Goal: Task Accomplishment & Management: Manage account settings

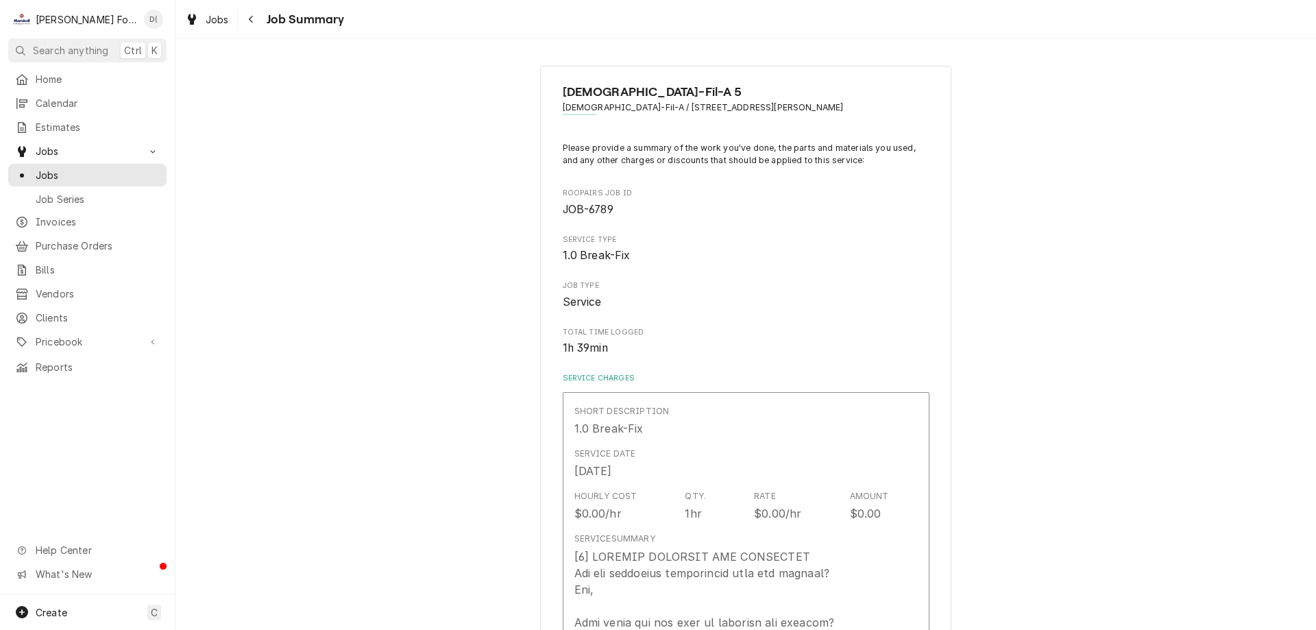
scroll to position [1440, 0]
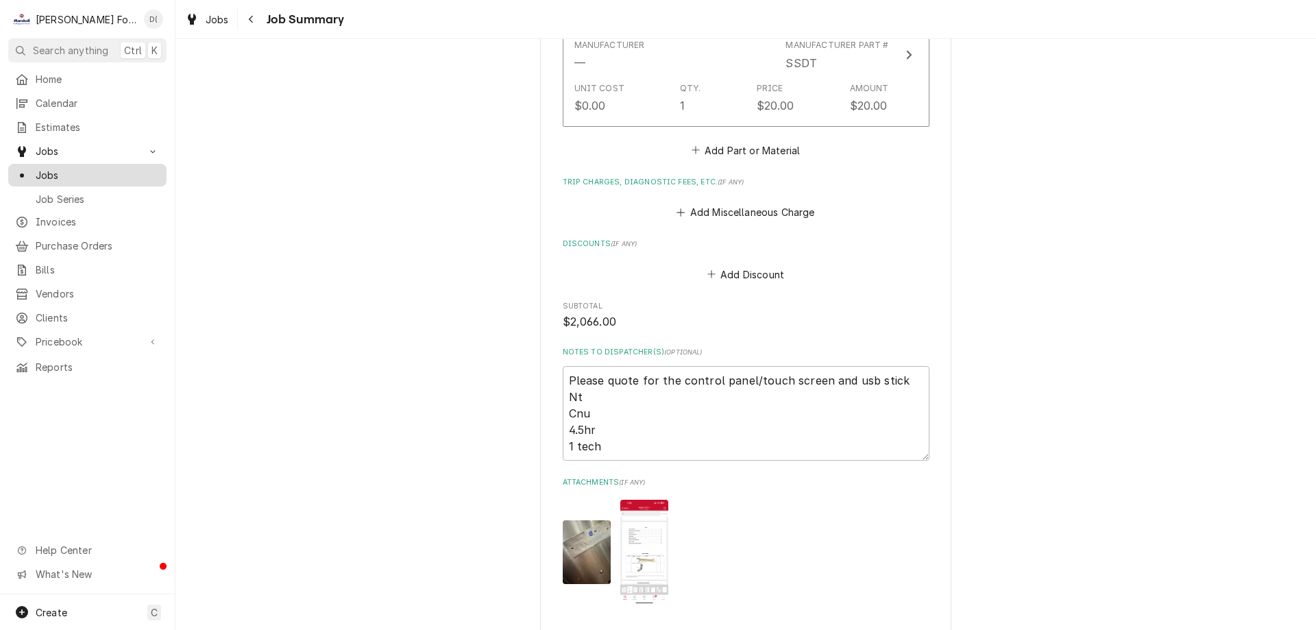
click at [110, 172] on span "Jobs" at bounding box center [98, 175] width 124 height 14
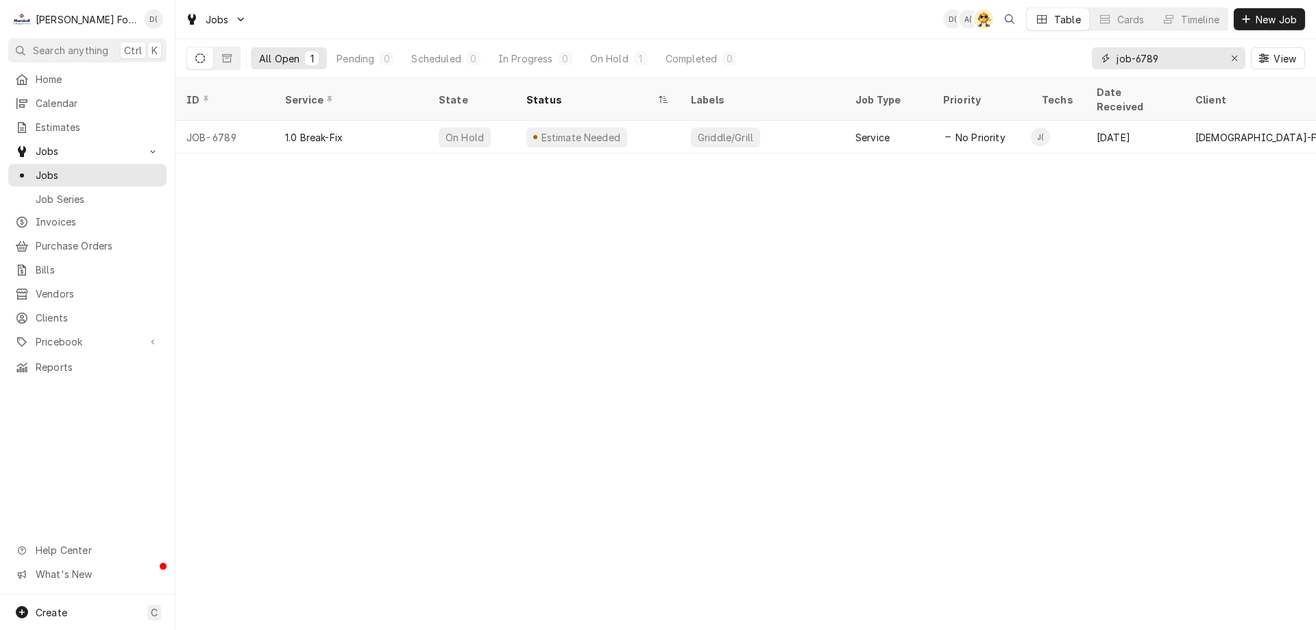
click at [1168, 62] on input "job-6789" at bounding box center [1168, 58] width 103 height 22
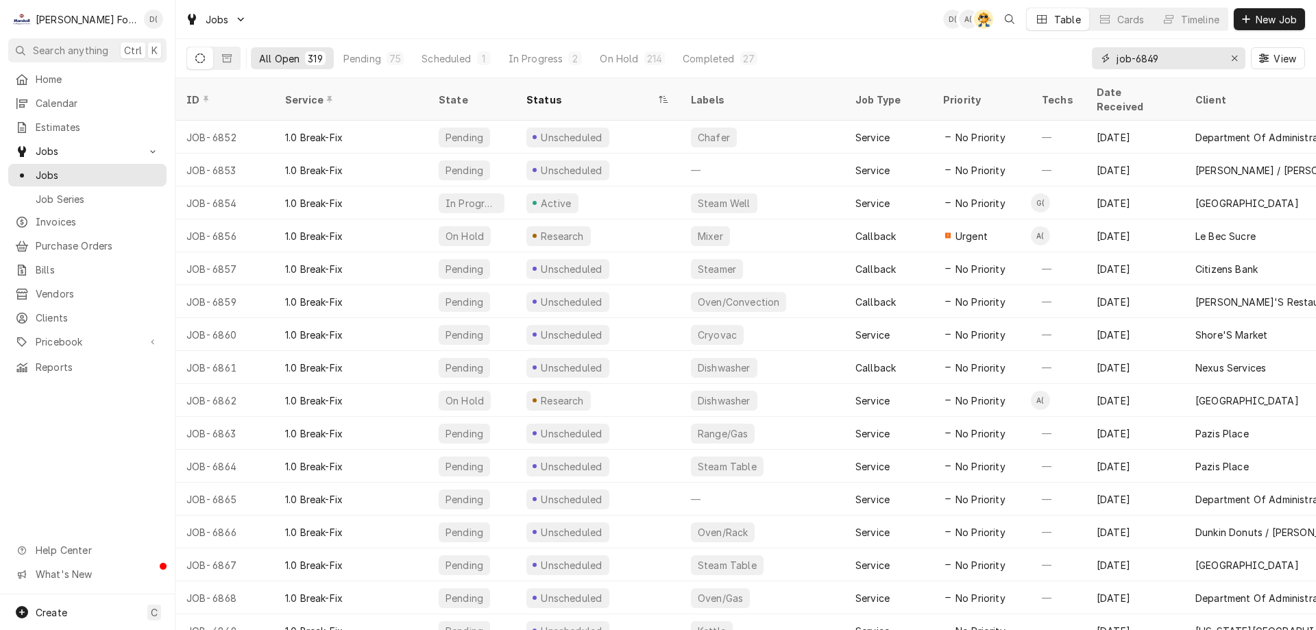
type input "job-6849"
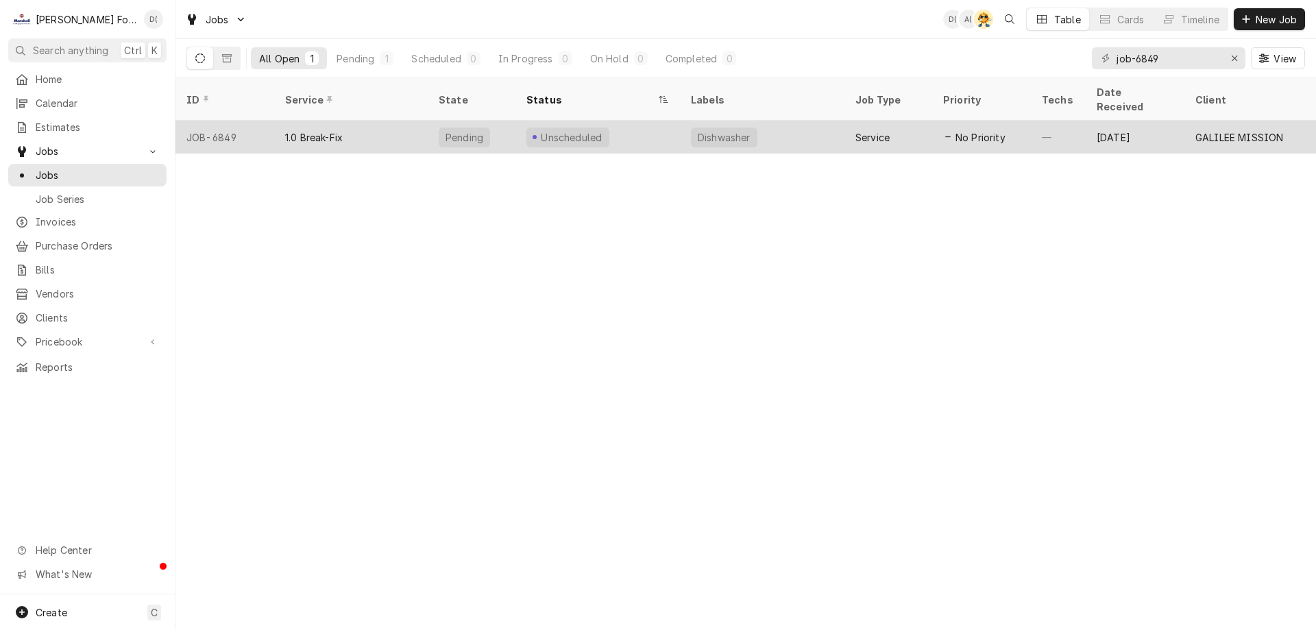
click at [660, 128] on div "Unscheduled" at bounding box center [598, 137] width 165 height 33
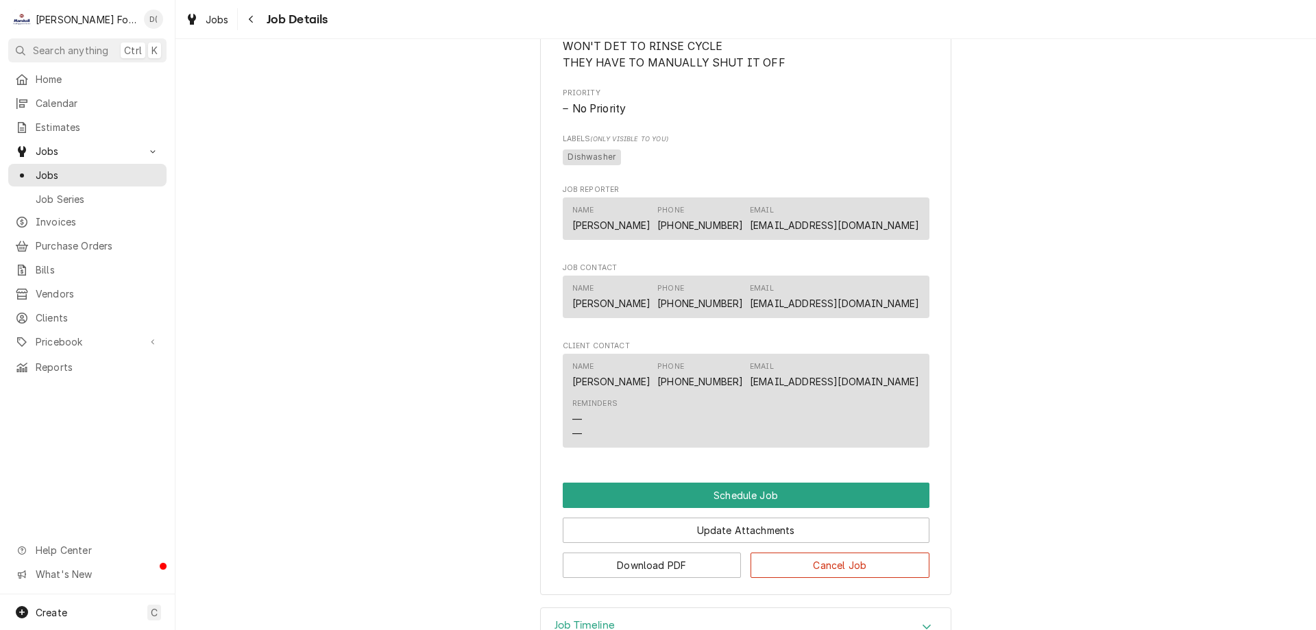
scroll to position [671, 0]
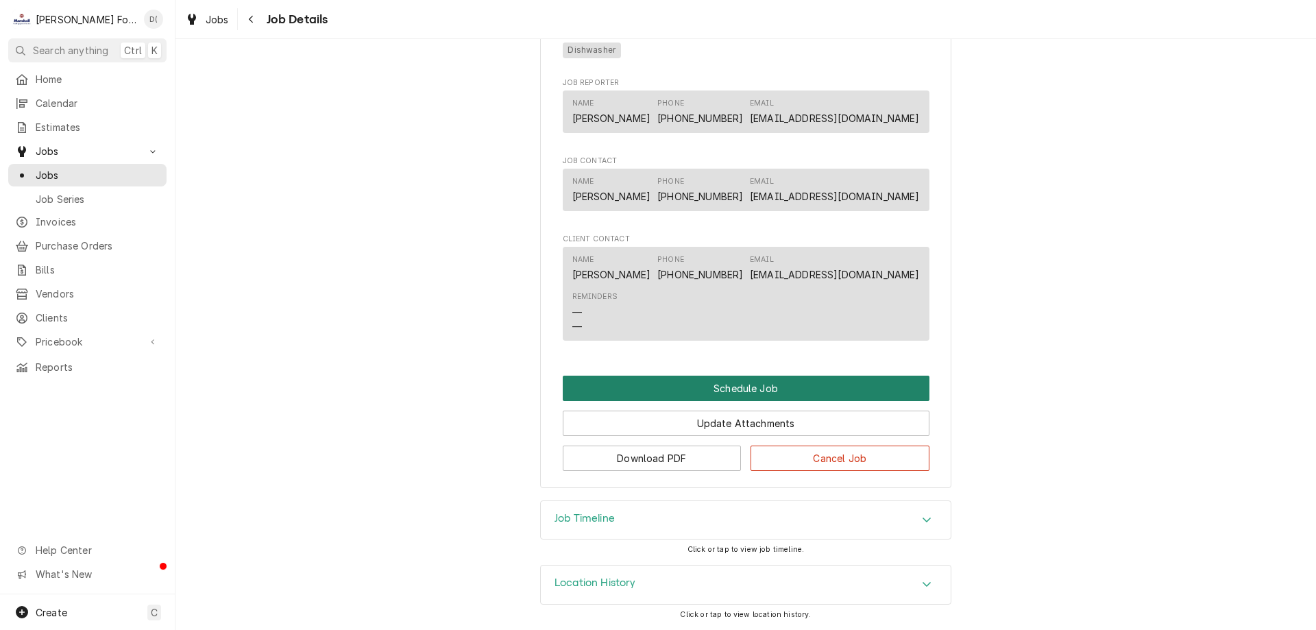
click at [724, 385] on button "Schedule Job" at bounding box center [746, 388] width 367 height 25
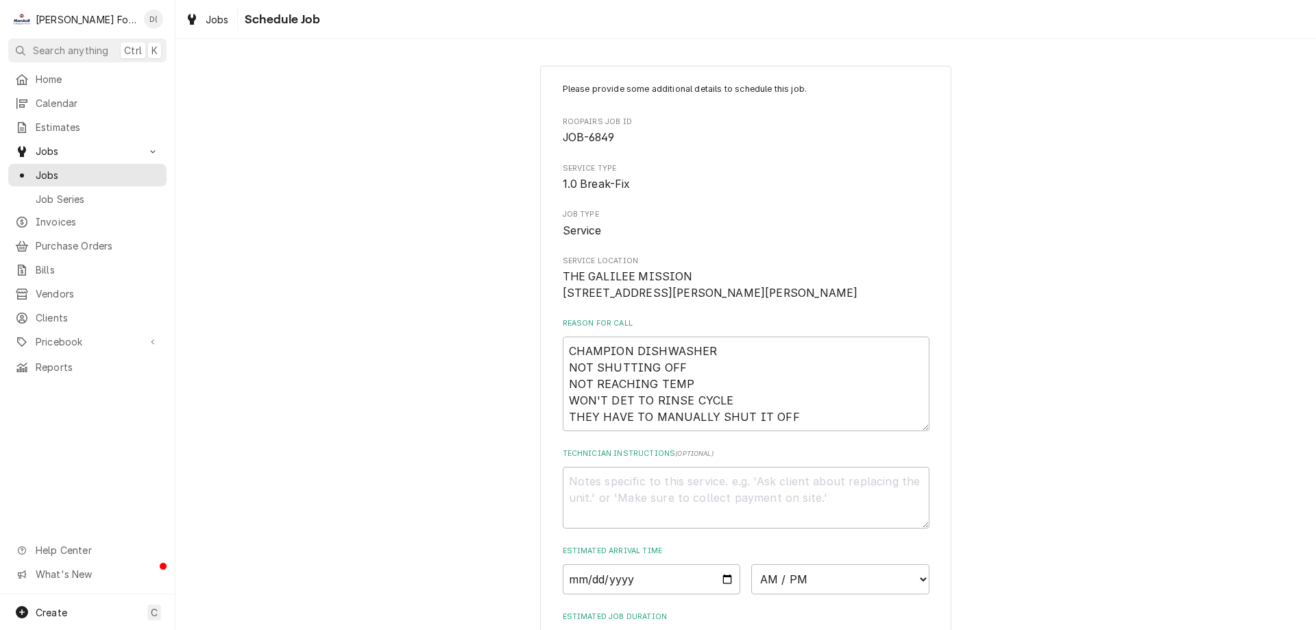
scroll to position [192, 0]
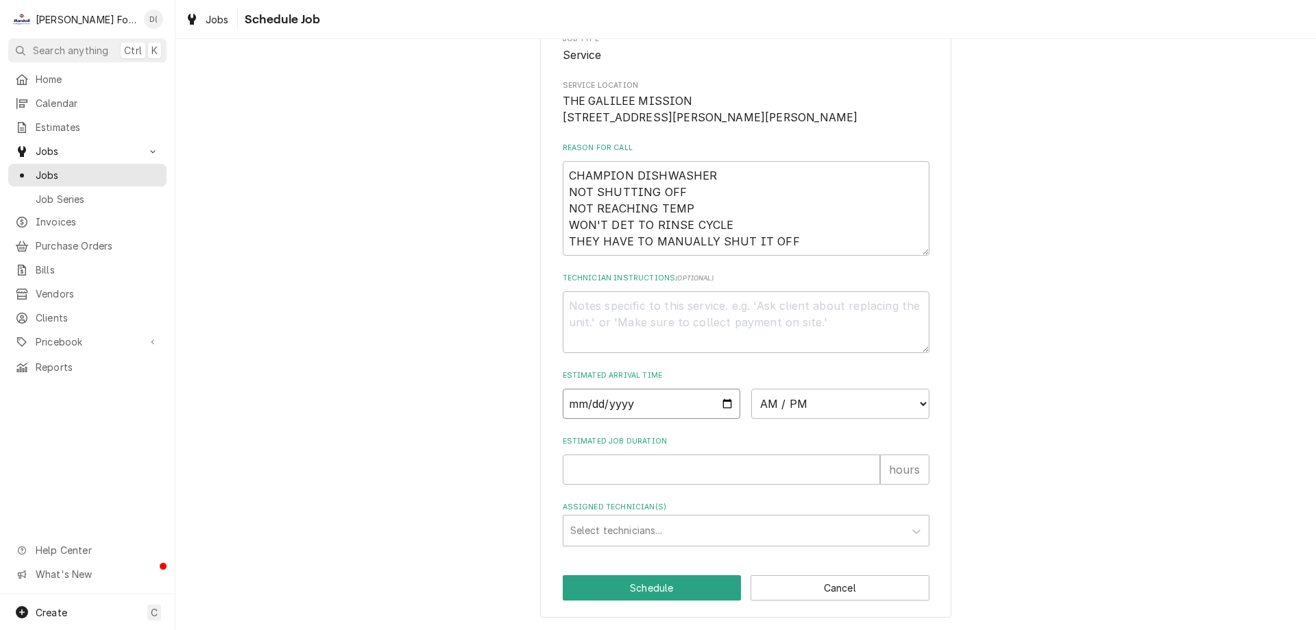
click at [724, 405] on input "Date" at bounding box center [652, 404] width 178 height 30
type textarea "x"
type input "[DATE]"
click at [830, 406] on select "AM / PM 6:00 AM 6:15 AM 6:30 AM 6:45 AM 7:00 AM 7:15 AM 7:30 AM 7:45 AM 8:00 AM…" at bounding box center [840, 404] width 178 height 30
select select "15:45:00"
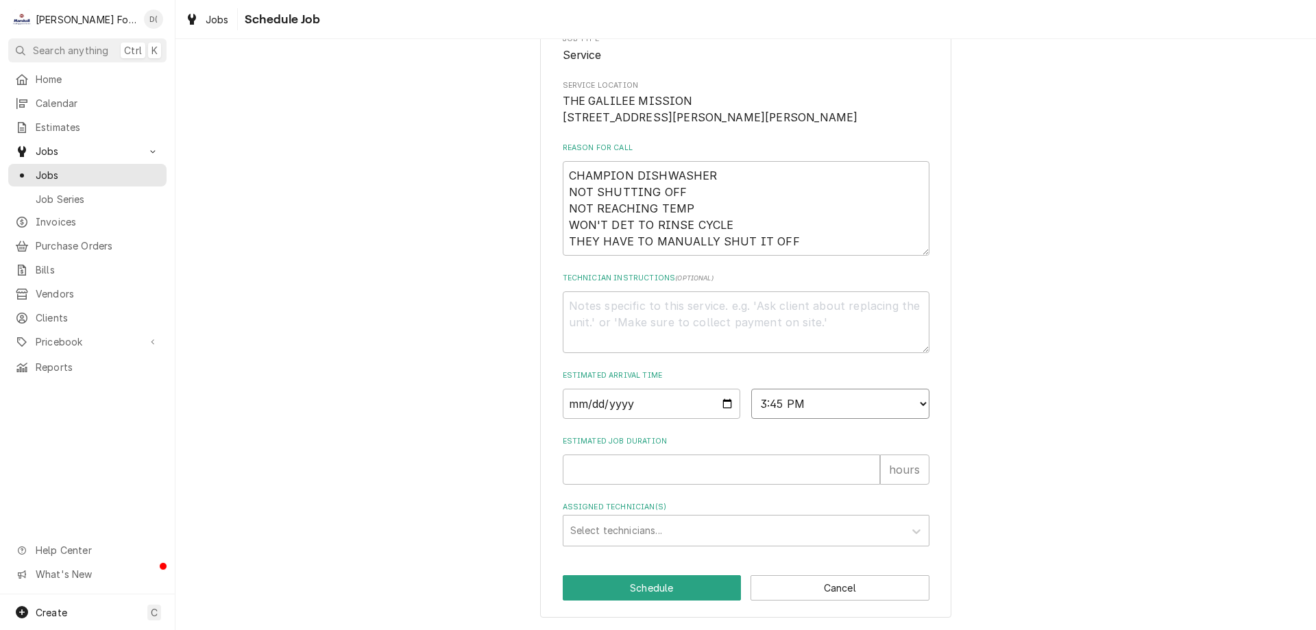
click at [751, 389] on select "AM / PM 6:00 AM 6:15 AM 6:30 AM 6:45 AM 7:00 AM 7:15 AM 7:30 AM 7:45 AM 8:00 AM…" at bounding box center [840, 404] width 178 height 30
click at [633, 467] on input "Estimated Job Duration" at bounding box center [721, 470] width 317 height 30
type textarea "x"
type input "1"
click at [638, 533] on div "Assigned Technician(s)" at bounding box center [733, 530] width 327 height 25
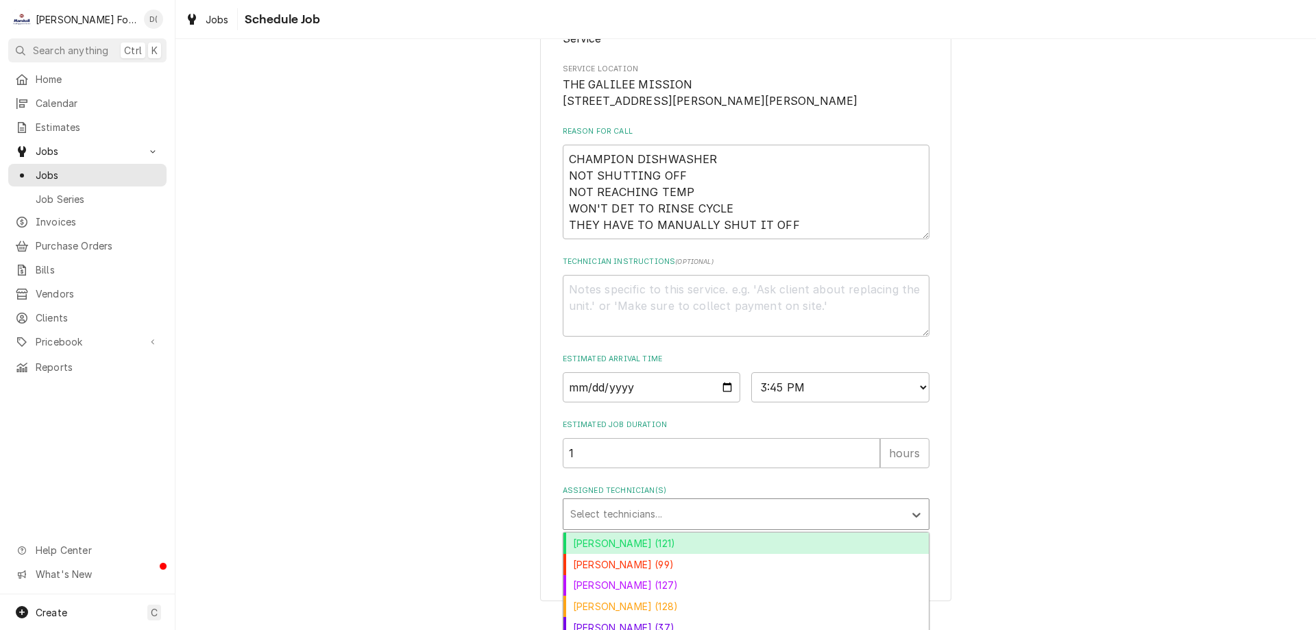
scroll to position [258, 0]
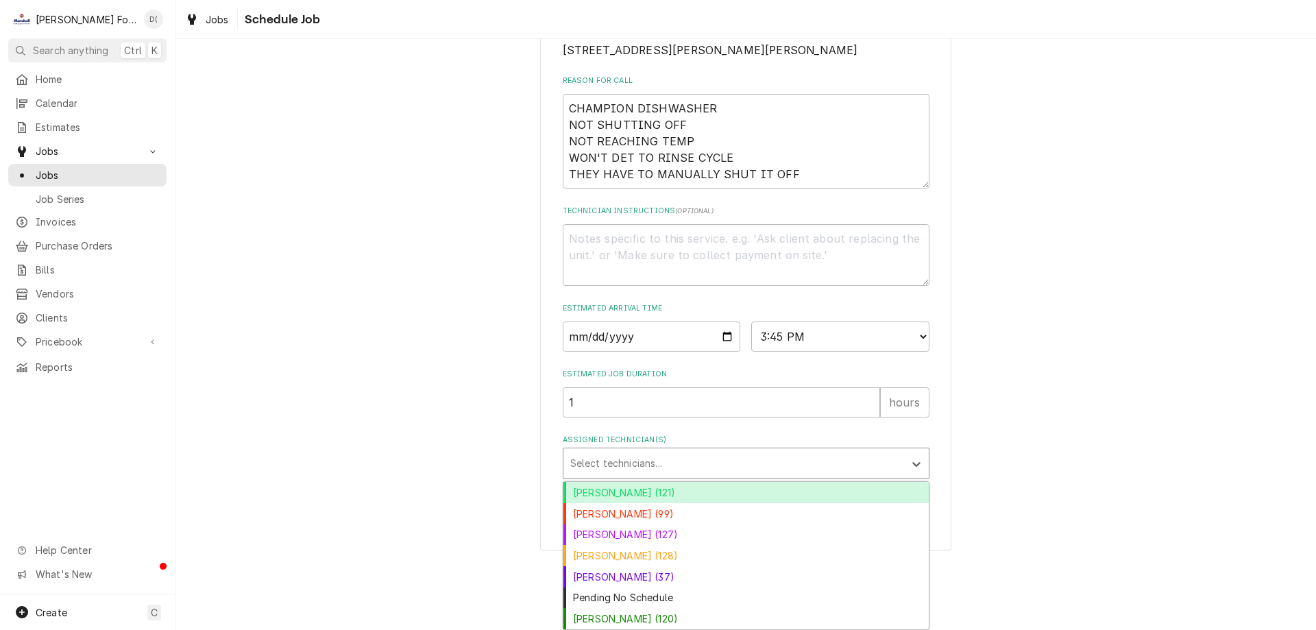
click at [695, 500] on div "Andy Christopoulos (121)" at bounding box center [746, 492] width 365 height 21
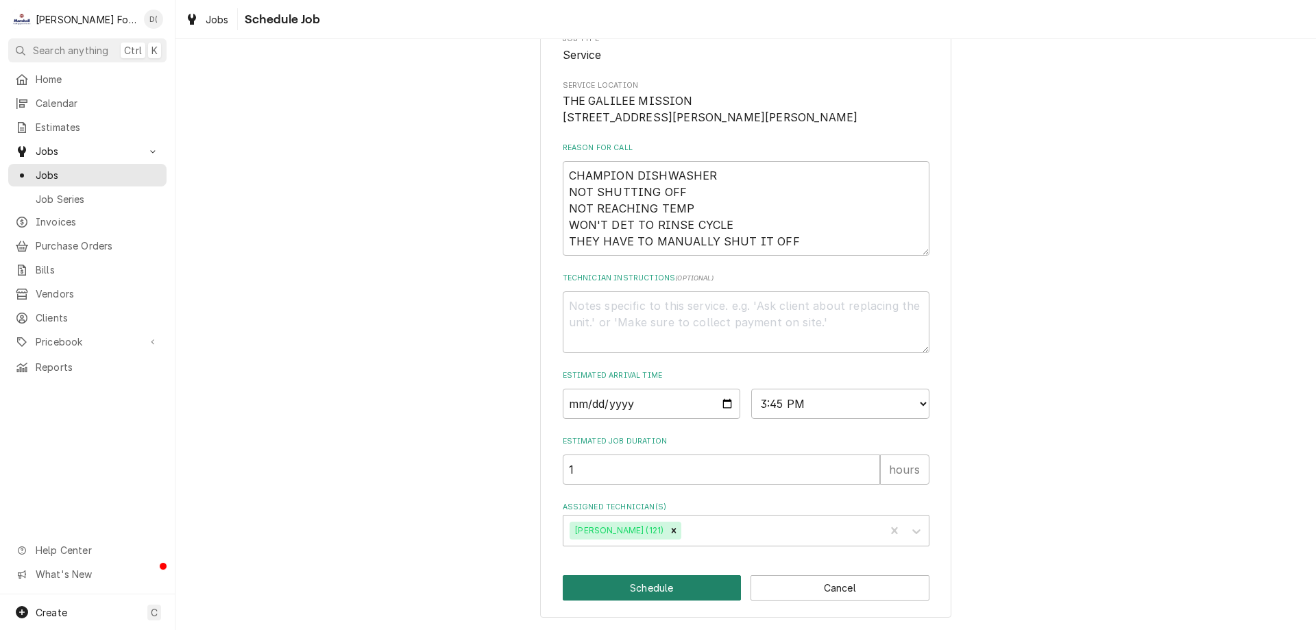
click at [642, 585] on button "Schedule" at bounding box center [652, 587] width 179 height 25
type textarea "x"
